Goal: Information Seeking & Learning: Learn about a topic

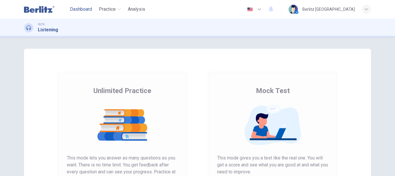
click at [79, 9] on span "Dashboard" at bounding box center [81, 9] width 22 height 7
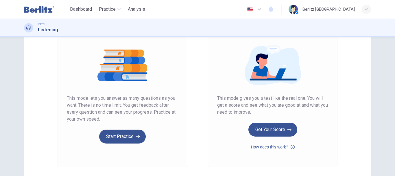
scroll to position [87, 0]
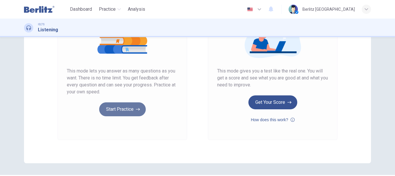
click at [132, 108] on button "Start Practice" at bounding box center [122, 109] width 47 height 14
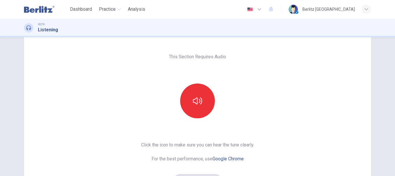
scroll to position [29, 0]
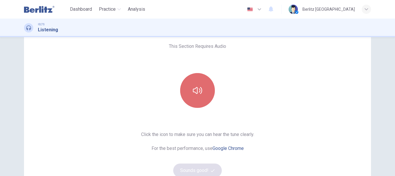
click at [199, 90] on icon "button" at bounding box center [197, 90] width 9 height 7
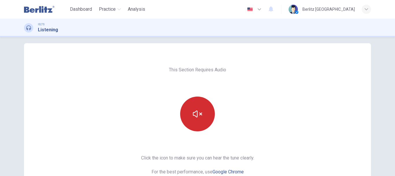
scroll to position [0, 0]
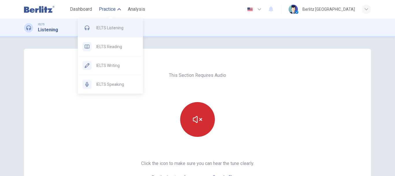
click at [107, 26] on span "IELTS Listening" at bounding box center [117, 27] width 42 height 7
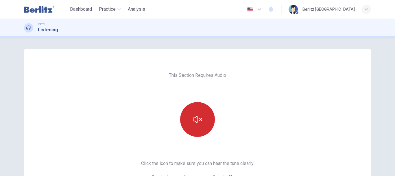
click at [256, 87] on div "This Section Requires Audio Click the icon to make sure you can hear the tune c…" at bounding box center [198, 149] width 122 height 201
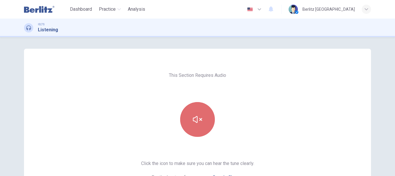
click at [193, 119] on icon "button" at bounding box center [197, 119] width 9 height 9
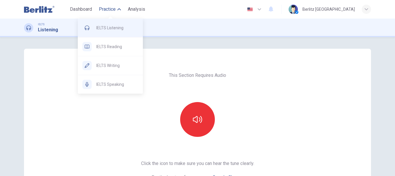
click at [115, 28] on span "IELTS Listening" at bounding box center [117, 27] width 42 height 7
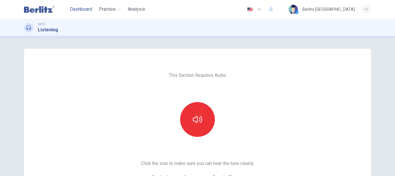
click at [85, 8] on span "Dashboard" at bounding box center [81, 9] width 22 height 7
